Goal: Information Seeking & Learning: Find specific fact

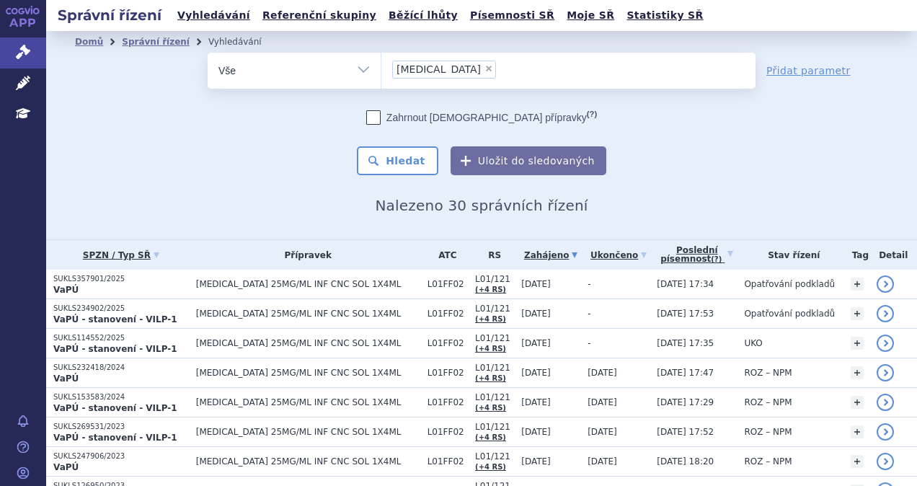
click at [436, 75] on li "× keytruda" at bounding box center [444, 70] width 104 height 18
click at [382, 75] on select "keytruda" at bounding box center [381, 70] width 1 height 36
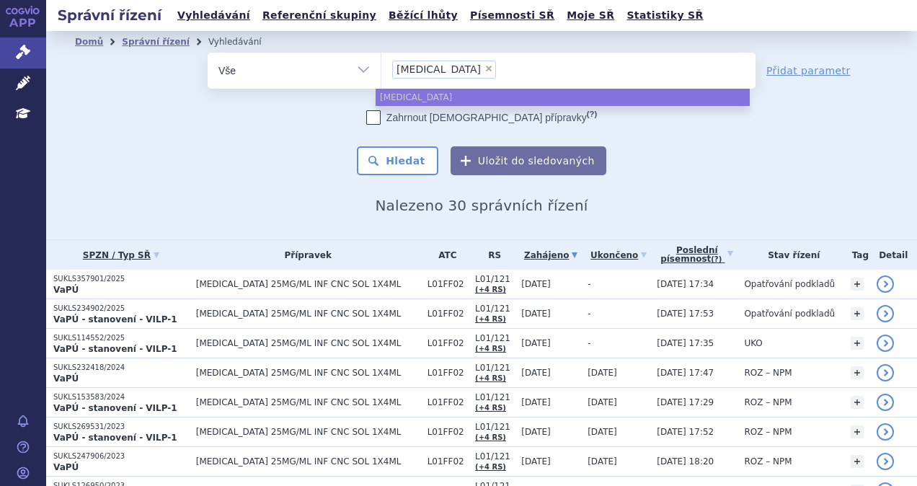
click at [485, 71] on span "×" at bounding box center [489, 68] width 9 height 9
click at [382, 71] on select "keytruda" at bounding box center [381, 70] width 1 height 36
select select
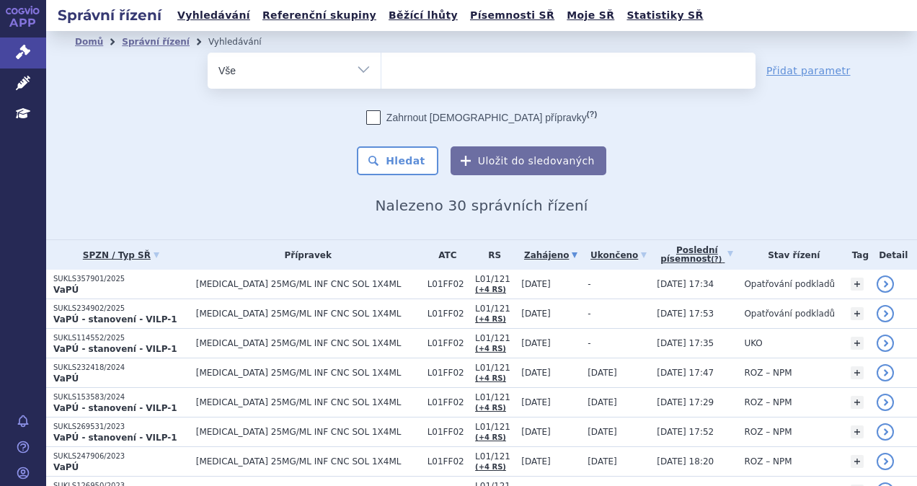
type input "g"
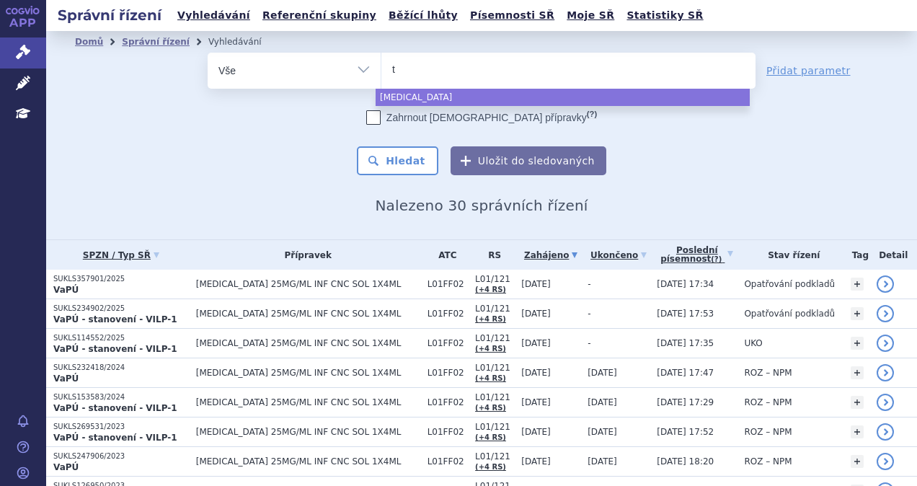
type input "ta"
type input "talv"
type input "talve"
type input "talvey"
select select "talvey"
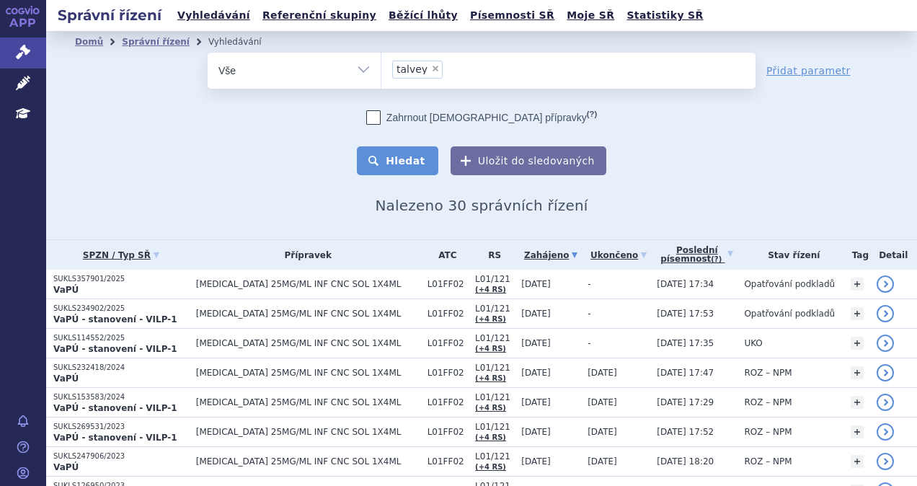
click at [408, 147] on button "Hledat" at bounding box center [397, 160] width 81 height 29
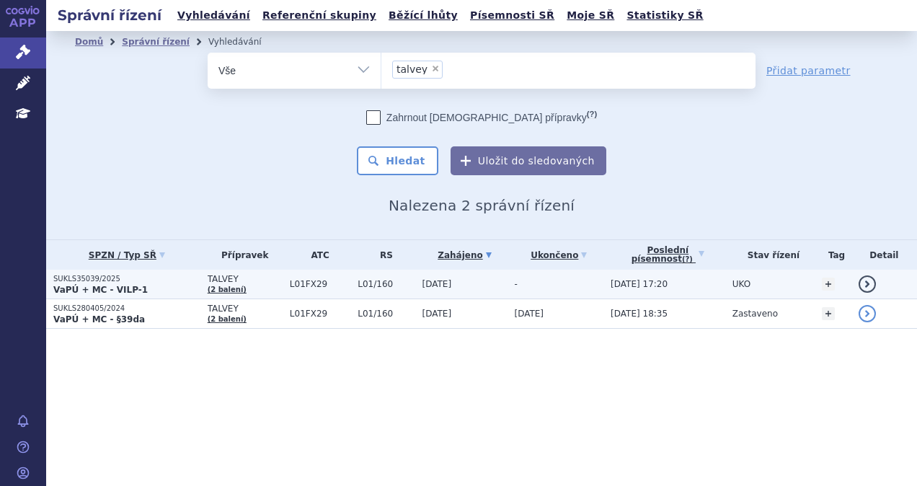
click at [147, 281] on p "SUKLS35039/2025" at bounding box center [126, 279] width 147 height 10
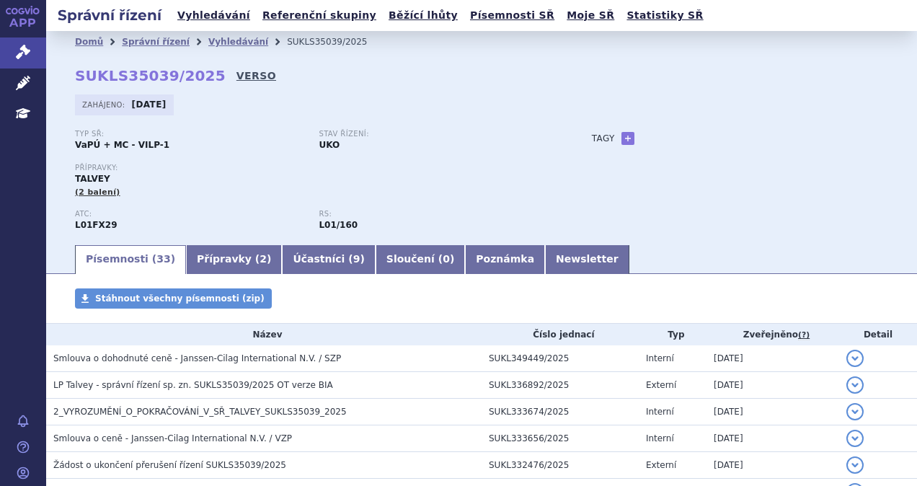
click at [237, 81] on link "VERSO" at bounding box center [257, 76] width 40 height 14
click at [237, 79] on link "VERSO" at bounding box center [257, 76] width 40 height 14
